Goal: Check status: Check status

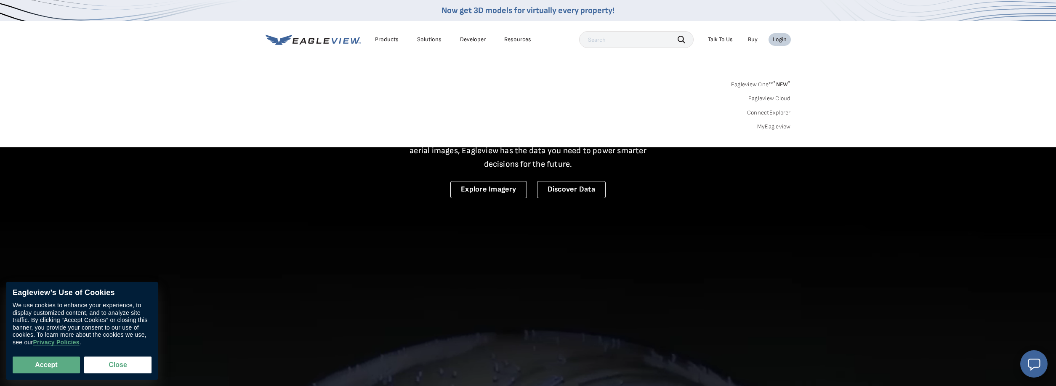
click at [784, 132] on div "Search Products Our Product Areas Imagery 1-Inch GSD Aerial Imagery *" at bounding box center [528, 107] width 1056 height 79
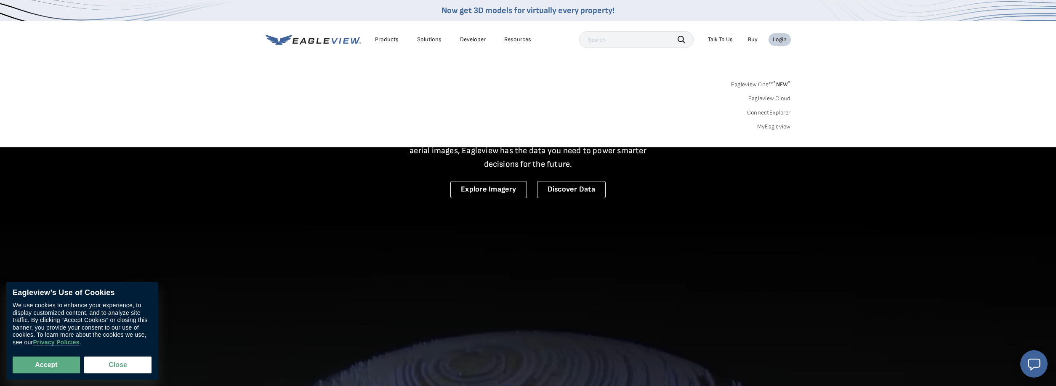
click at [784, 127] on link "MyEagleview" at bounding box center [774, 127] width 34 height 8
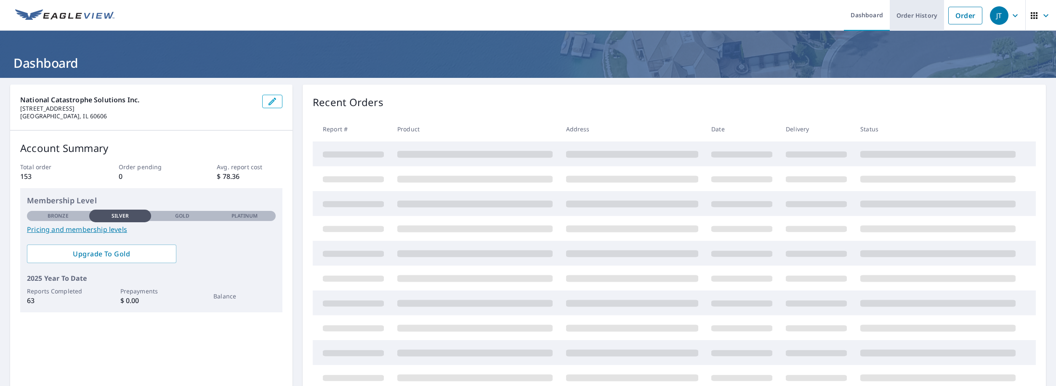
click at [917, 11] on link "Order History" at bounding box center [917, 15] width 54 height 31
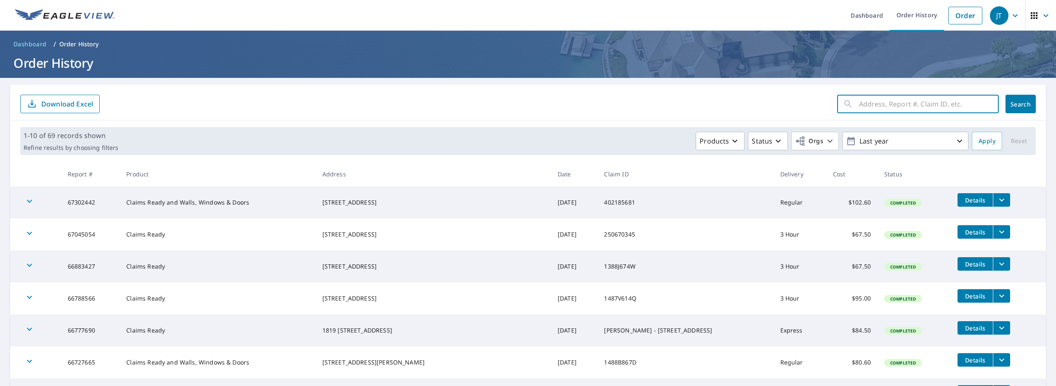
click at [899, 107] on input "text" at bounding box center [929, 104] width 140 height 24
paste input "[STREET_ADDRESS]"
type input "[STREET_ADDRESS]"
click at [1020, 106] on span "Search" at bounding box center [1020, 104] width 17 height 8
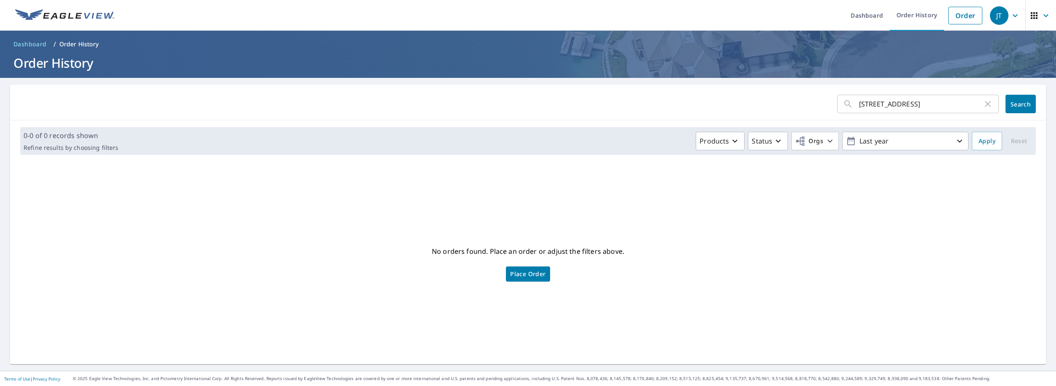
click at [956, 104] on input "[STREET_ADDRESS]" at bounding box center [921, 104] width 124 height 24
type input "[STREET_ADDRESS]"
click at [1022, 102] on span "Search" at bounding box center [1020, 104] width 17 height 8
click at [859, 104] on div "[STREET_ADDRESS] ​" at bounding box center [918, 104] width 162 height 19
